Goal: Task Accomplishment & Management: Complete application form

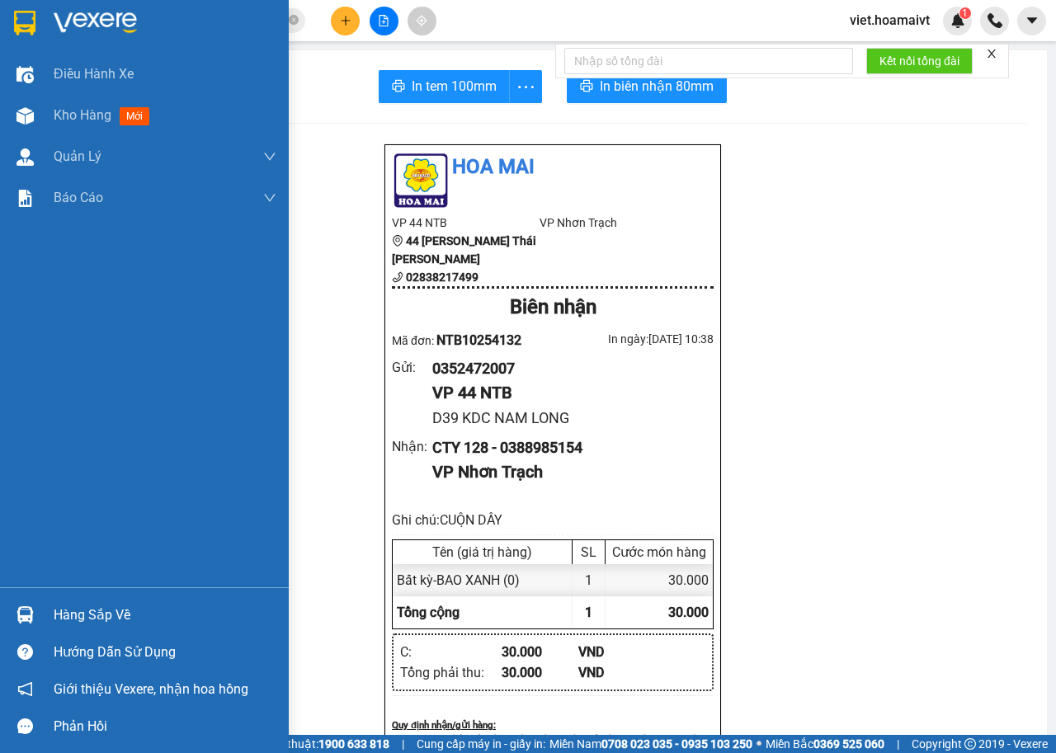
click at [72, 12] on img at bounding box center [95, 23] width 83 height 25
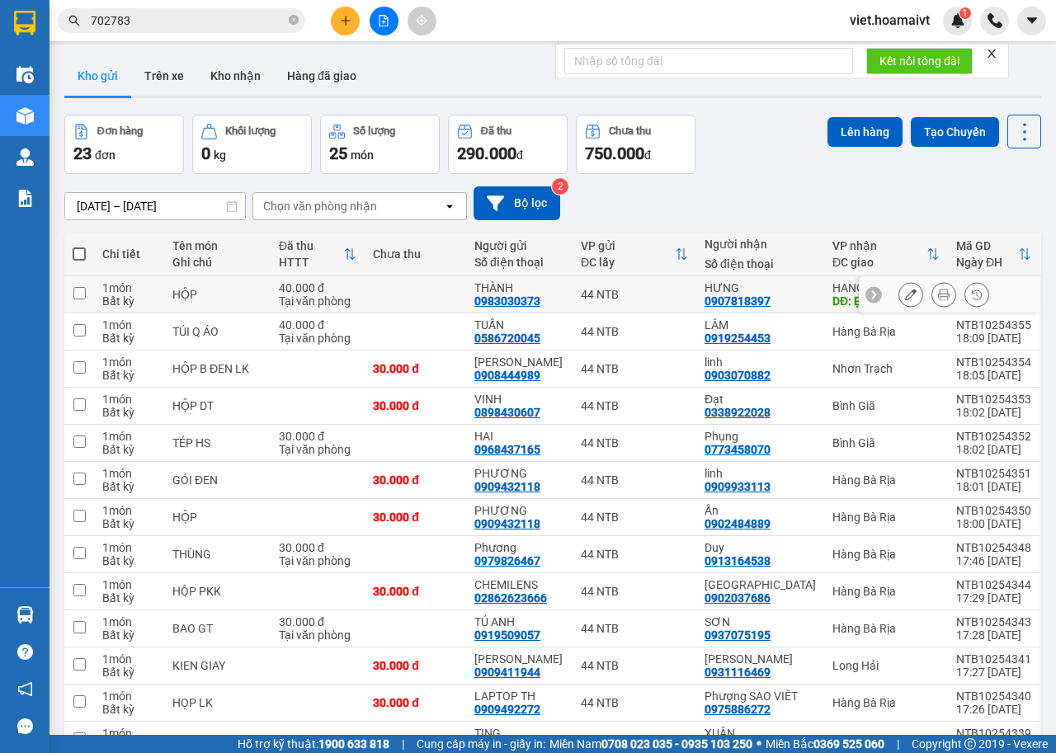
click at [938, 296] on icon at bounding box center [944, 295] width 12 height 12
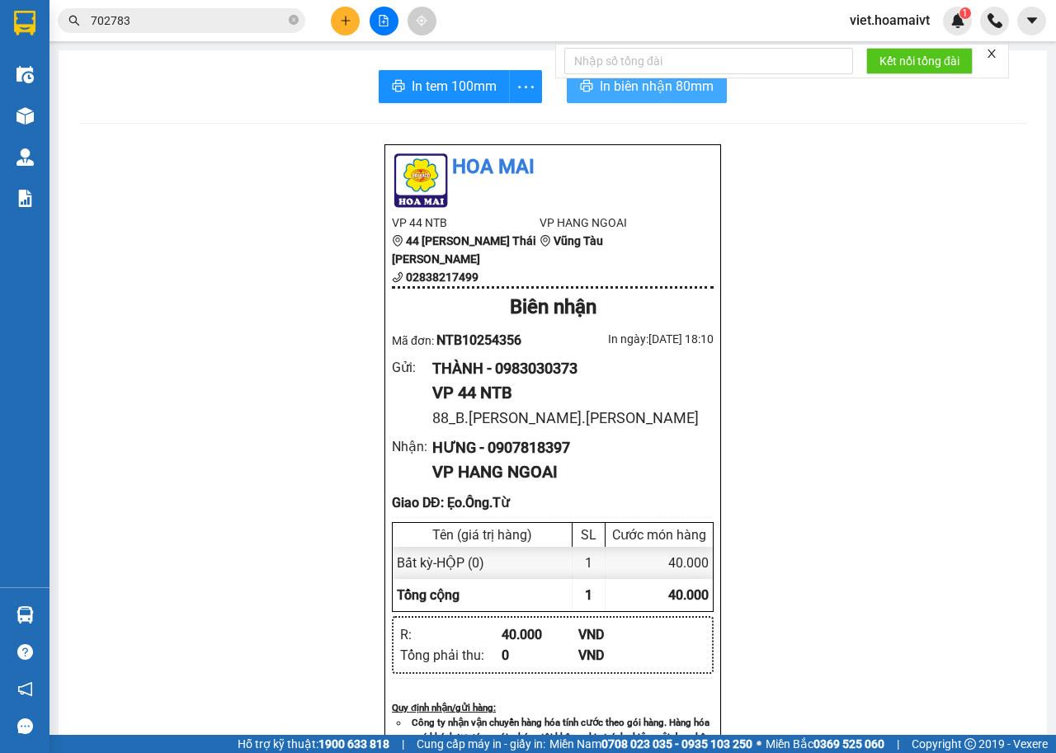
click at [615, 88] on span "In biên nhận 80mm" at bounding box center [657, 86] width 114 height 21
click at [610, 87] on span "In biên nhận 80mm" at bounding box center [657, 86] width 114 height 21
click at [342, 20] on icon "plus" at bounding box center [346, 21] width 12 height 12
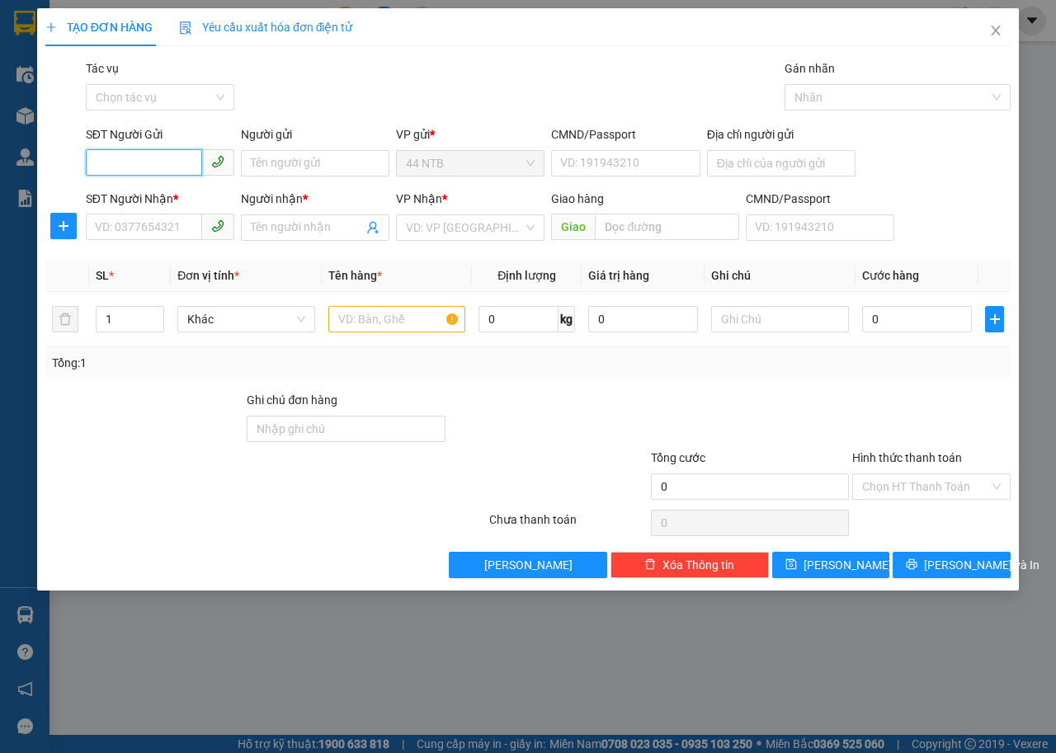
click at [160, 166] on input "SĐT Người Gửi" at bounding box center [144, 162] width 116 height 26
type input "0773949417"
click at [172, 189] on div "0773949417 - MI" at bounding box center [160, 196] width 129 height 18
type input "MI"
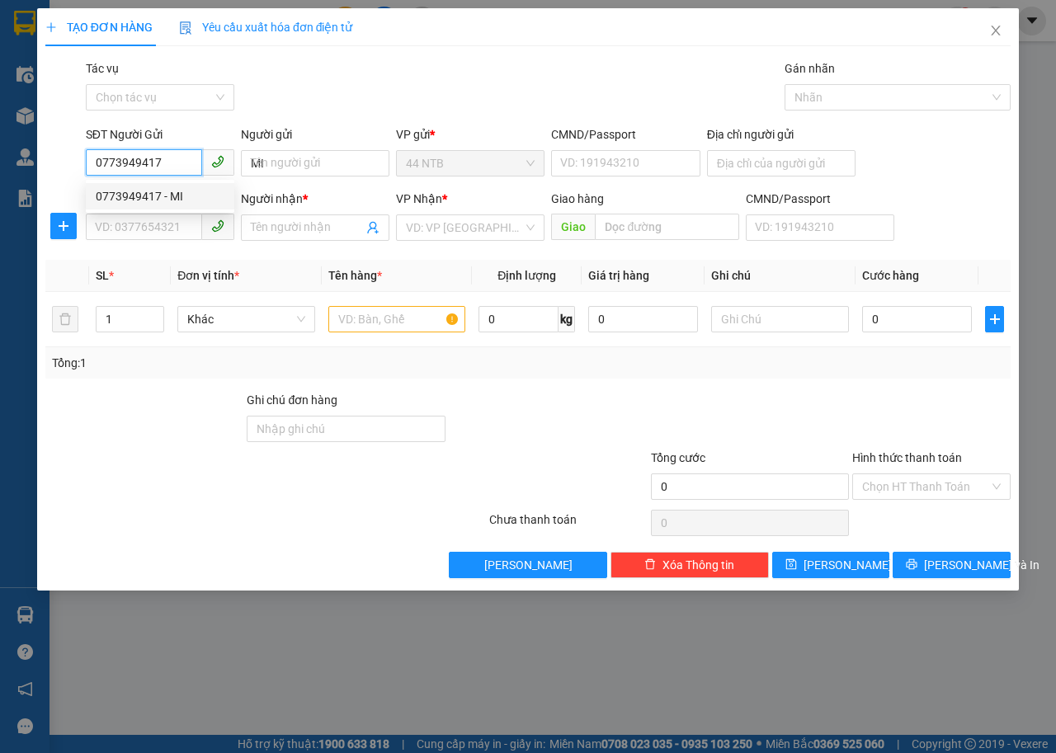
type input "F6 DG 3A [GEOGRAPHIC_DATA] TPHCM"
type input "0918002579"
type input "Nam"
type input "0773949417"
click at [509, 58] on div "TẠO ĐƠN HÀNG Yêu cầu xuất [PERSON_NAME] điện tử Transit Pickup Surcharge Ids Tr…" at bounding box center [527, 293] width 965 height 570
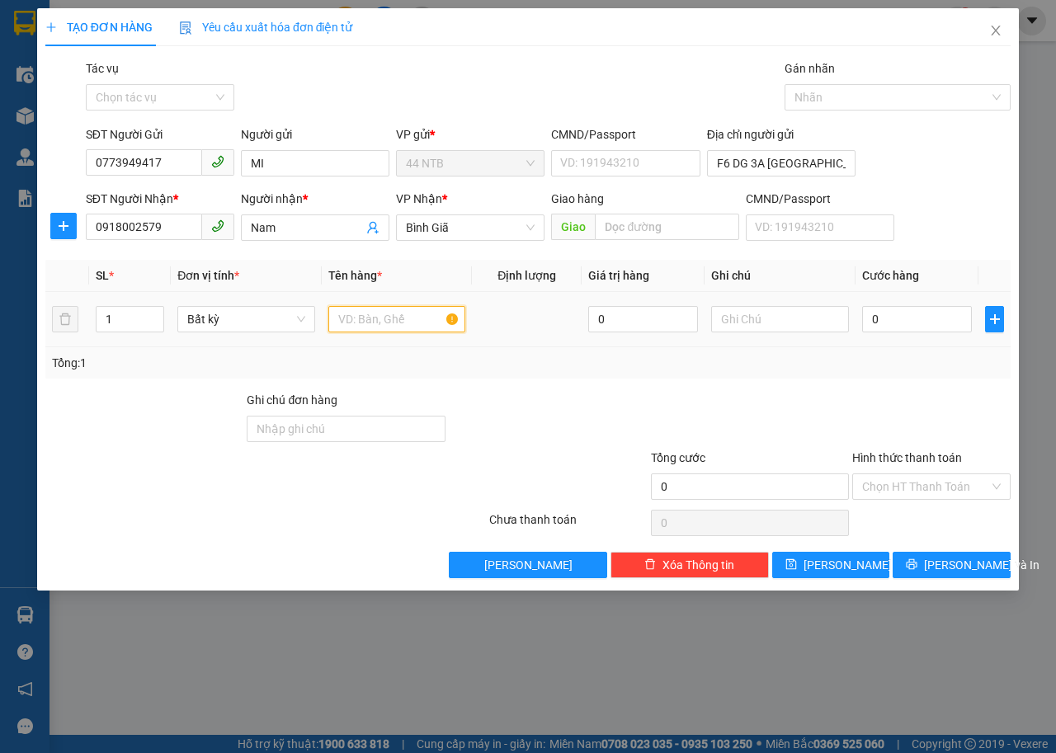
click at [405, 314] on input "text" at bounding box center [397, 319] width 138 height 26
type input "TÉP HS"
click at [922, 311] on input "0" at bounding box center [917, 319] width 110 height 26
type input "3"
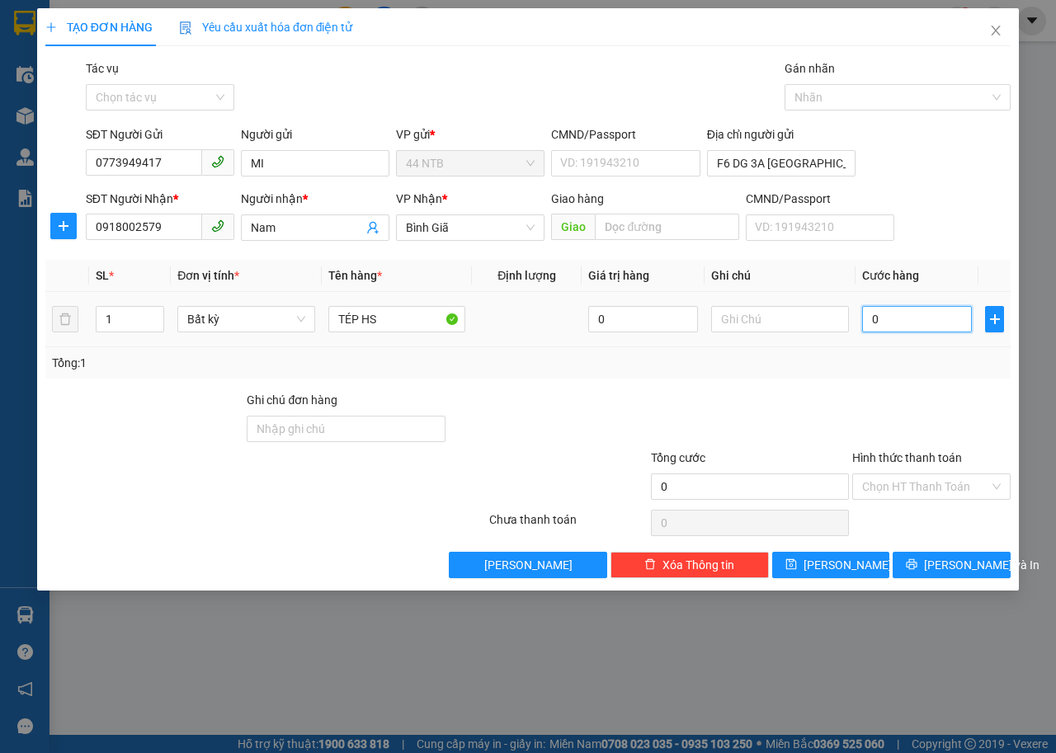
type input "3"
type input "30"
type input "30.000"
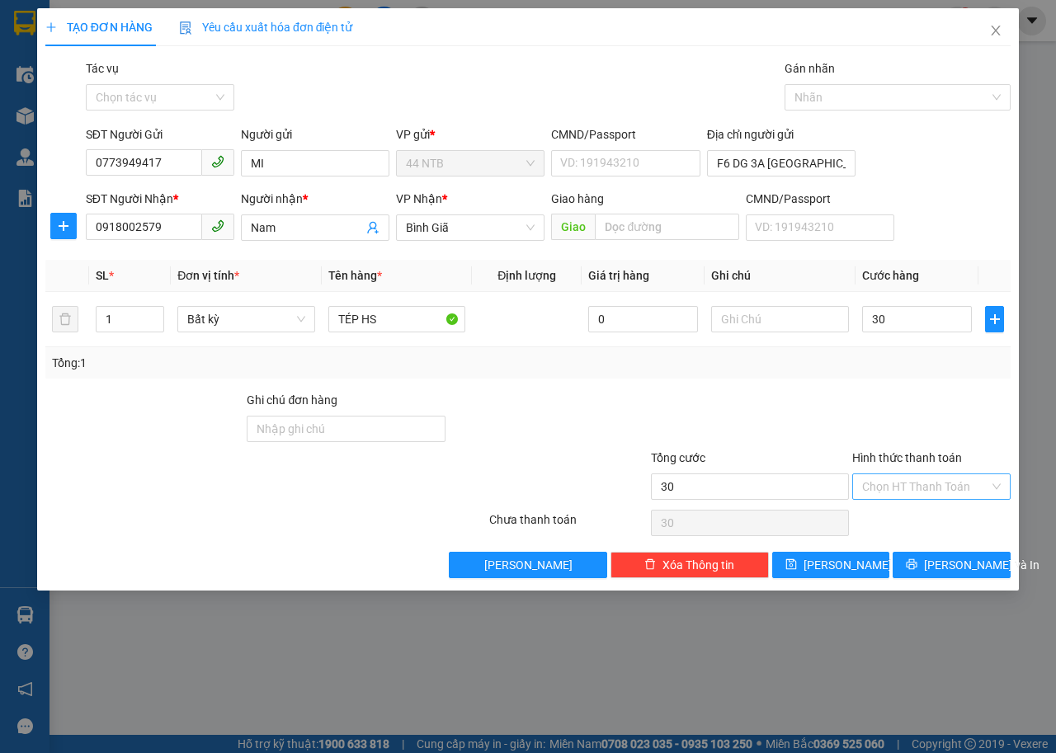
type input "30.000"
click at [911, 487] on input "Hình thức thanh toán" at bounding box center [925, 486] width 127 height 25
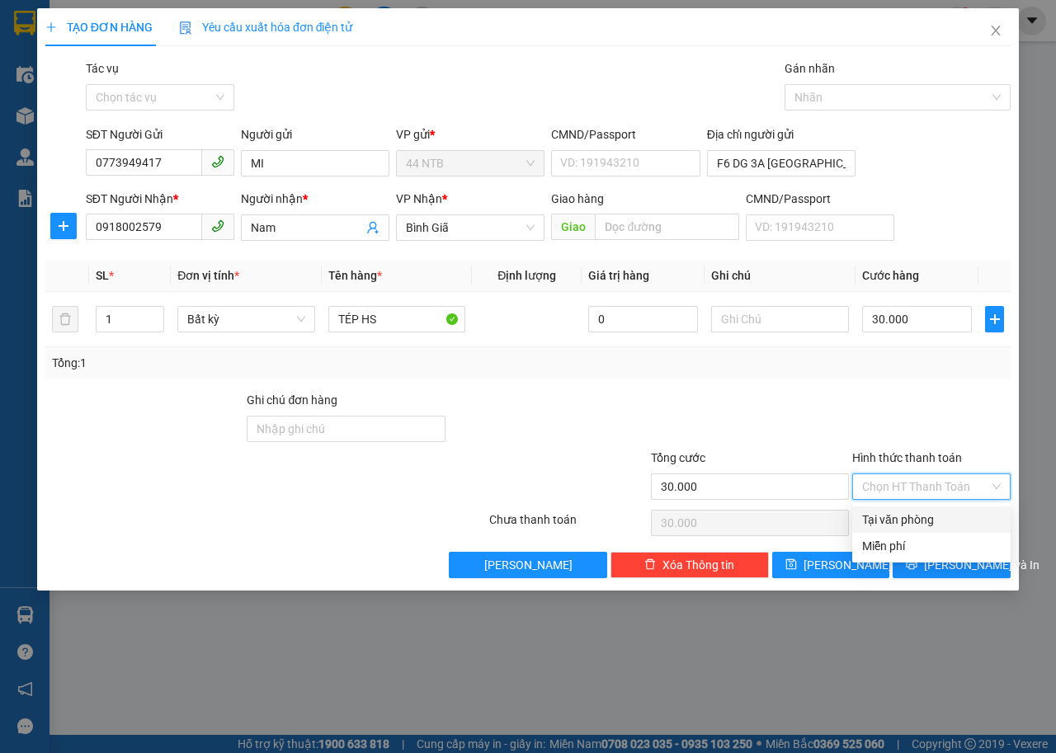
click at [934, 517] on div "Tại văn phòng" at bounding box center [931, 520] width 139 height 18
type input "0"
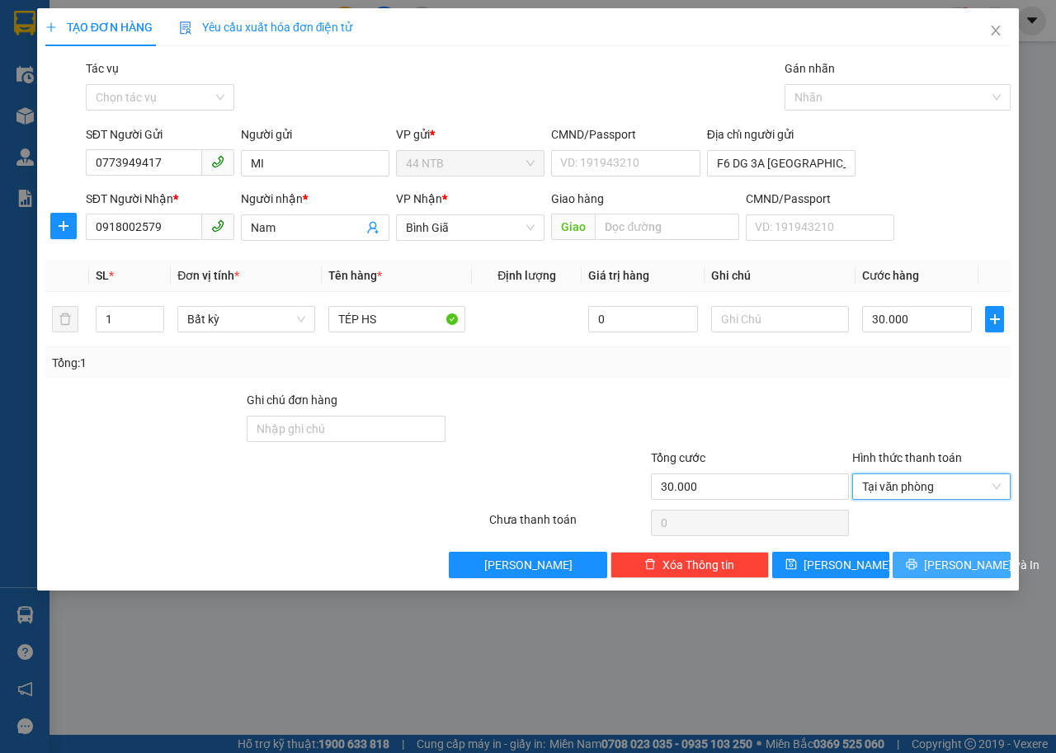
click at [966, 565] on span "[PERSON_NAME] và In" at bounding box center [982, 565] width 116 height 18
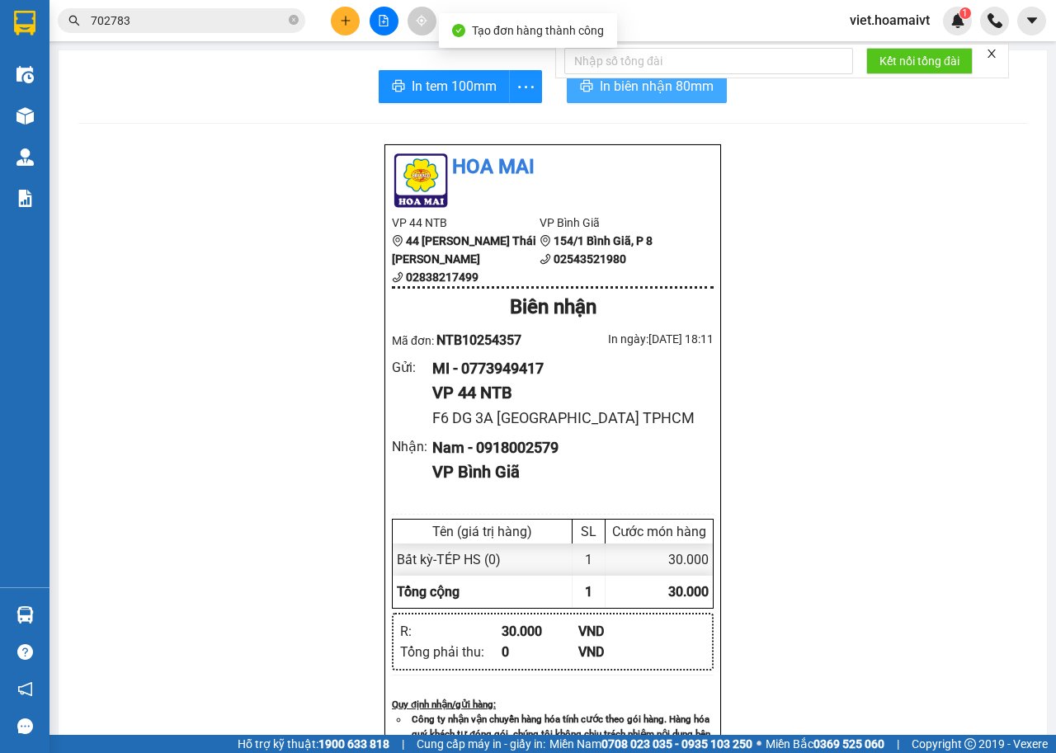
click at [630, 90] on span "In biên nhận 80mm" at bounding box center [657, 86] width 114 height 21
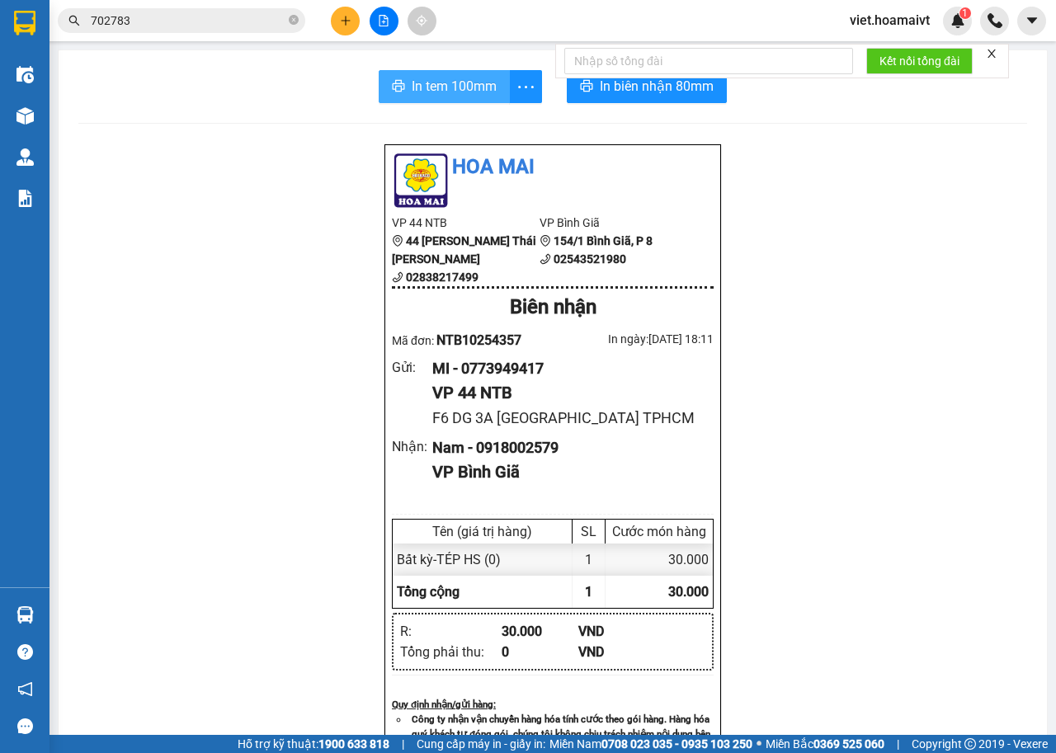
click at [475, 90] on span "In tem 100mm" at bounding box center [454, 86] width 85 height 21
click at [455, 95] on span "In tem 100mm" at bounding box center [454, 86] width 85 height 21
click at [651, 86] on span "In biên nhận 80mm" at bounding box center [657, 86] width 114 height 21
